Goal: Find specific page/section

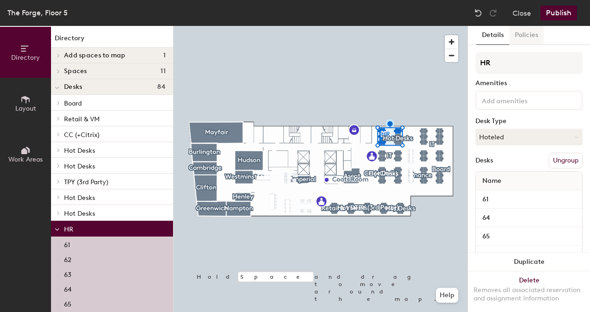
click at [530, 30] on button "Policies" at bounding box center [526, 35] width 34 height 19
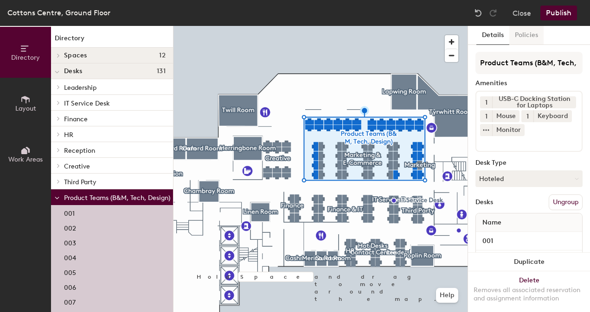
click at [523, 37] on button "Policies" at bounding box center [526, 35] width 34 height 19
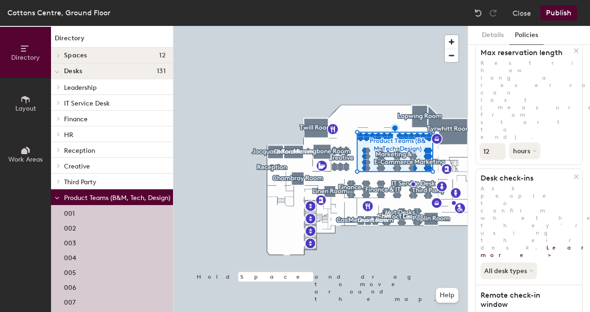
scroll to position [70, 0]
